Goal: Find specific page/section: Find specific page/section

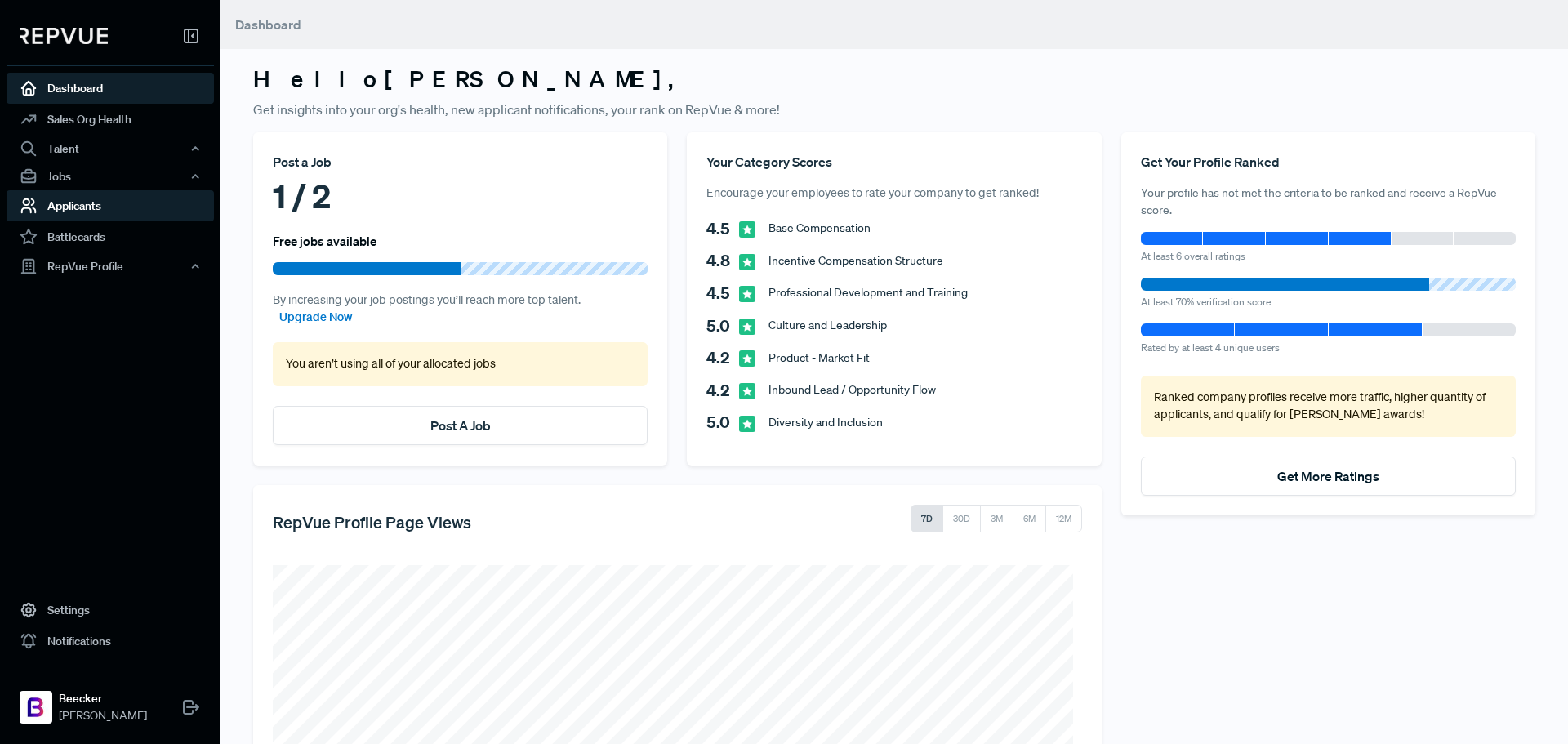
click at [65, 213] on link "Applicants" at bounding box center [110, 206] width 207 height 31
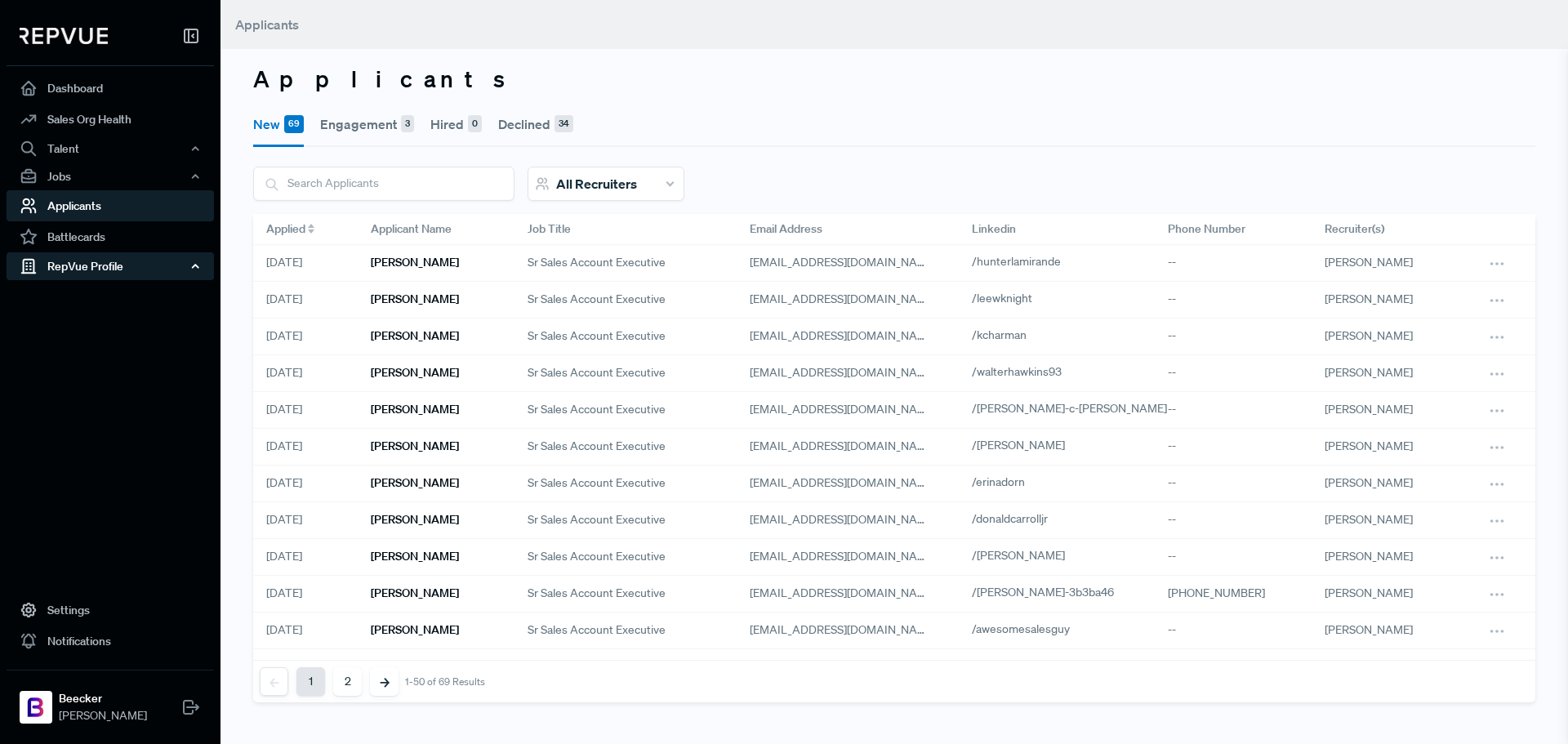
click at [83, 268] on div "RepVue Profile" at bounding box center [110, 266] width 207 height 28
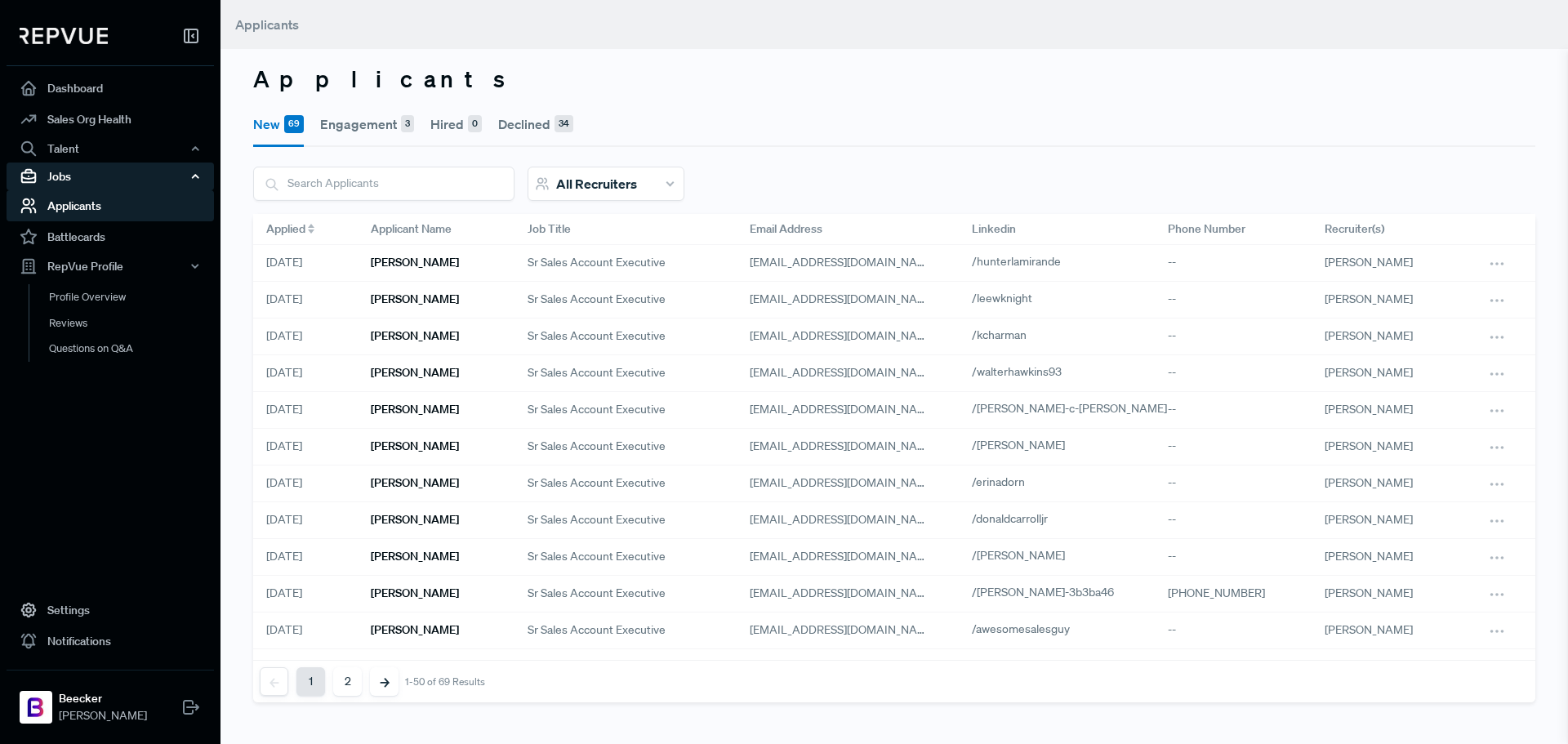
click at [67, 173] on div "Jobs" at bounding box center [110, 176] width 207 height 28
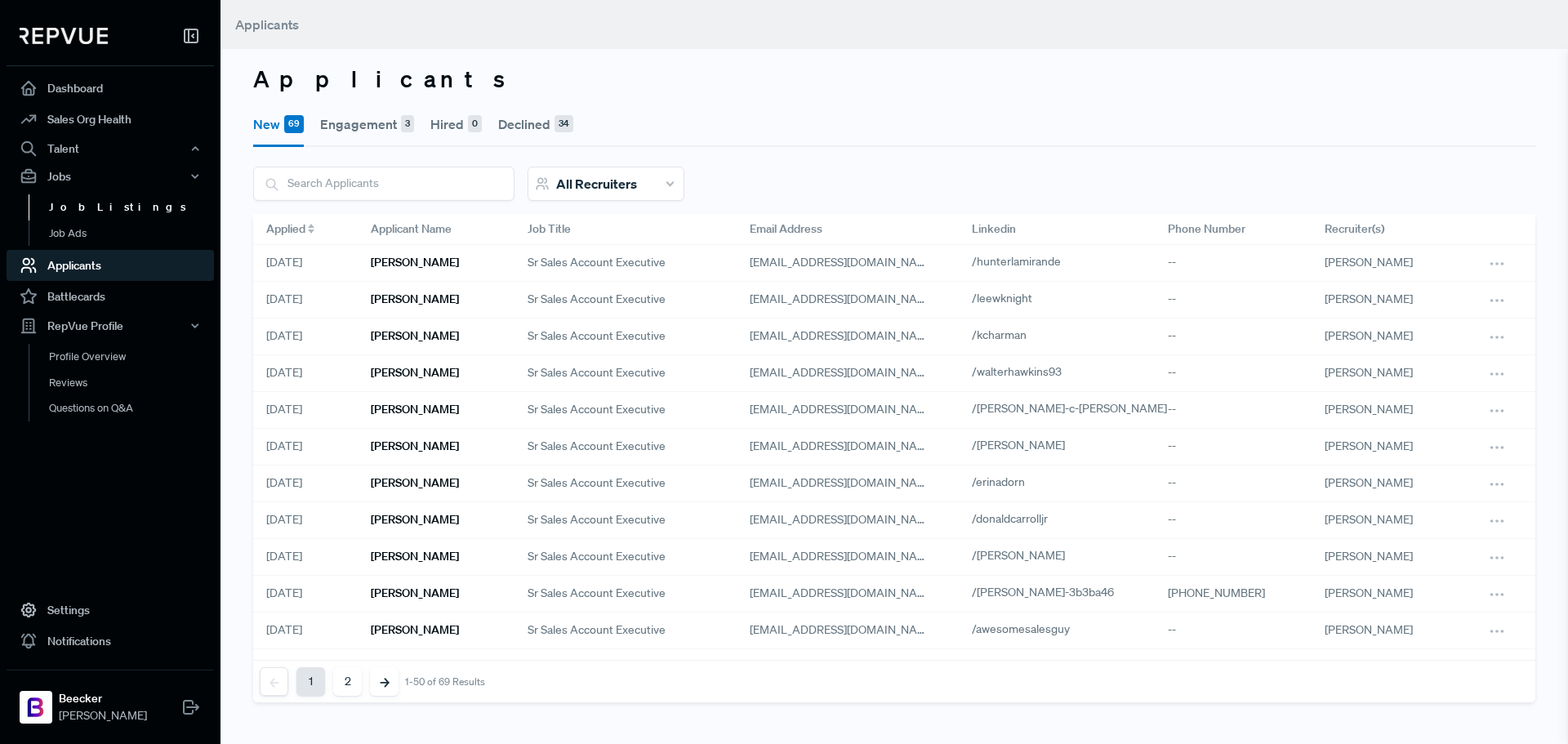
click at [94, 209] on link "Job Listings" at bounding box center [132, 207] width 207 height 26
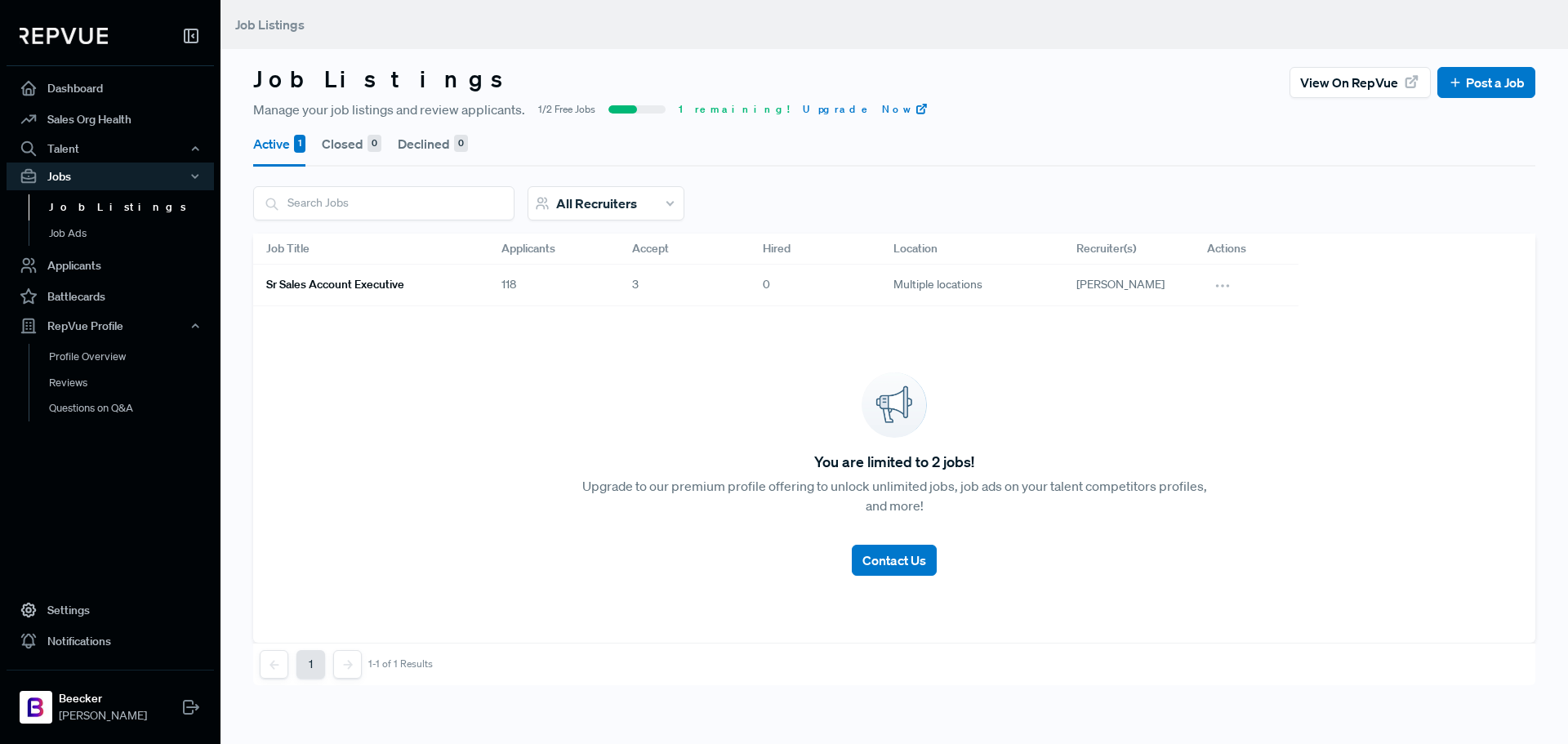
click at [347, 282] on h6 "Sr Sales Account Executive" at bounding box center [335, 285] width 138 height 14
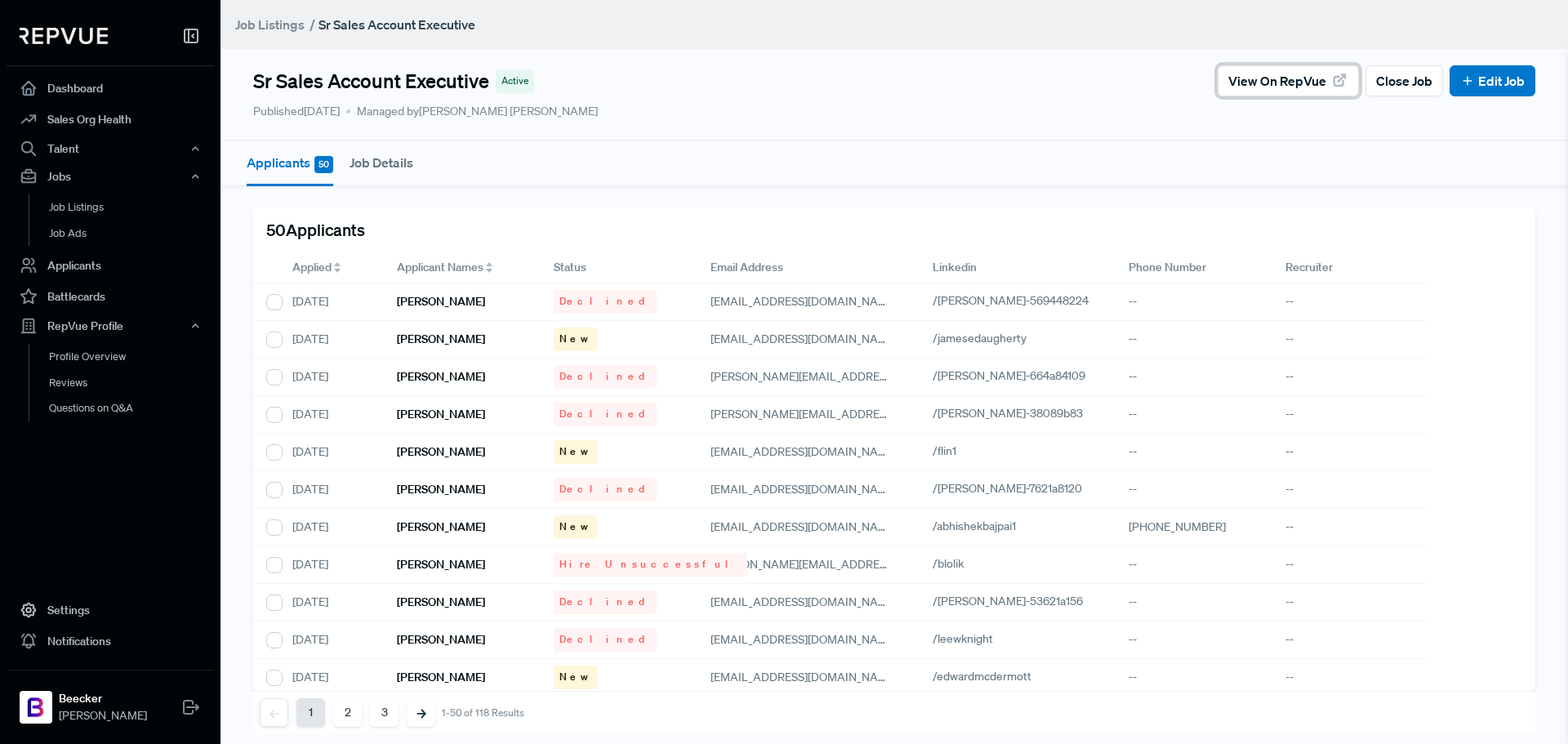
click at [1285, 86] on span "View on RepVue" at bounding box center [1277, 80] width 98 height 20
